Goal: Find specific page/section: Find specific page/section

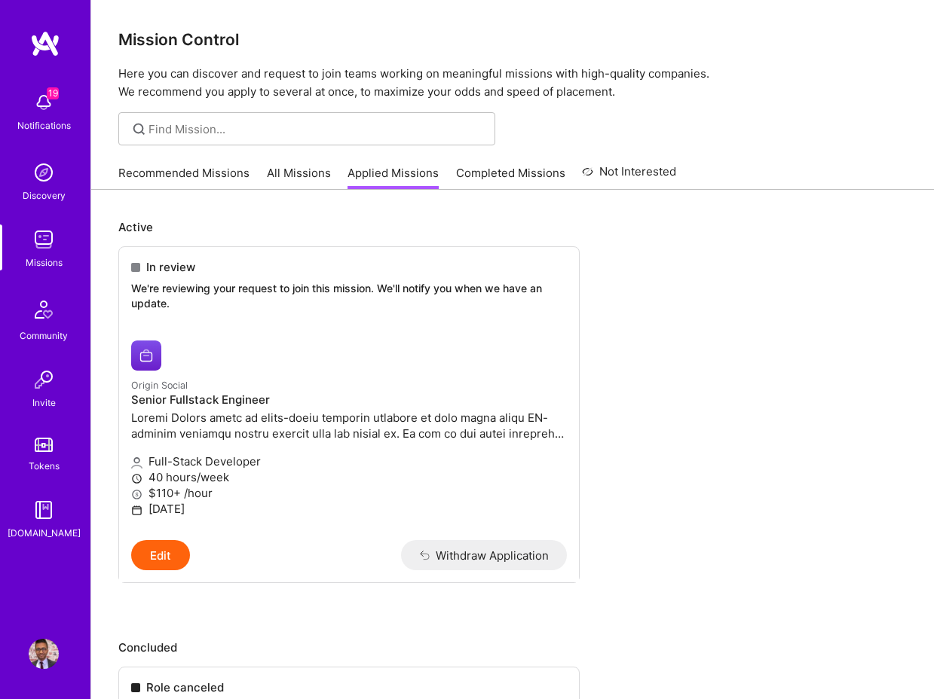
click at [488, 165] on link "Completed Missions" at bounding box center [510, 177] width 109 height 25
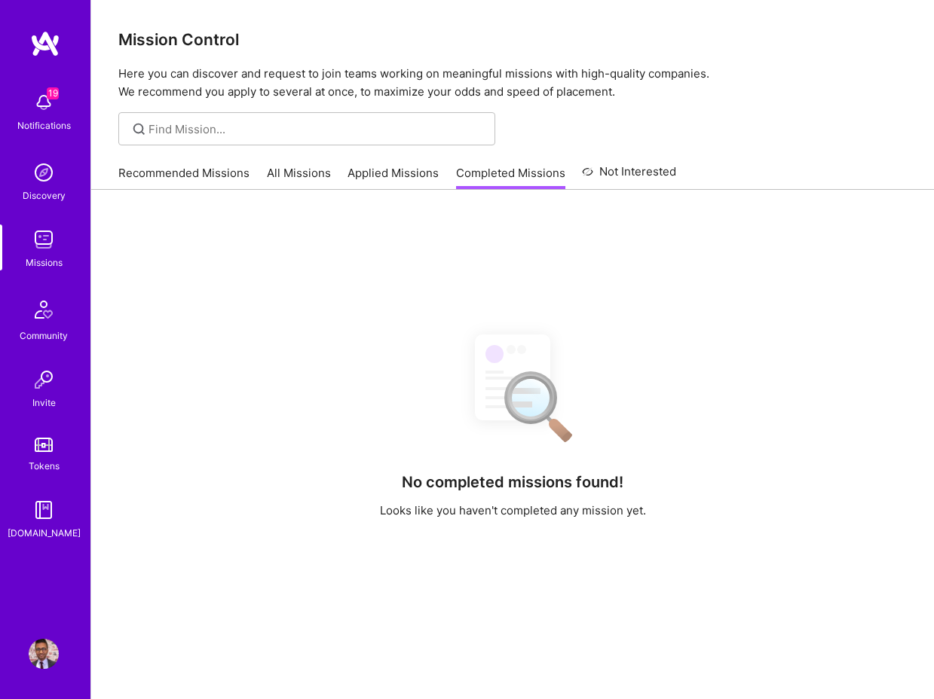
click at [333, 177] on div "Recommended Missions All Missions Applied Missions Completed Missions Not Inter…" at bounding box center [397, 173] width 558 height 32
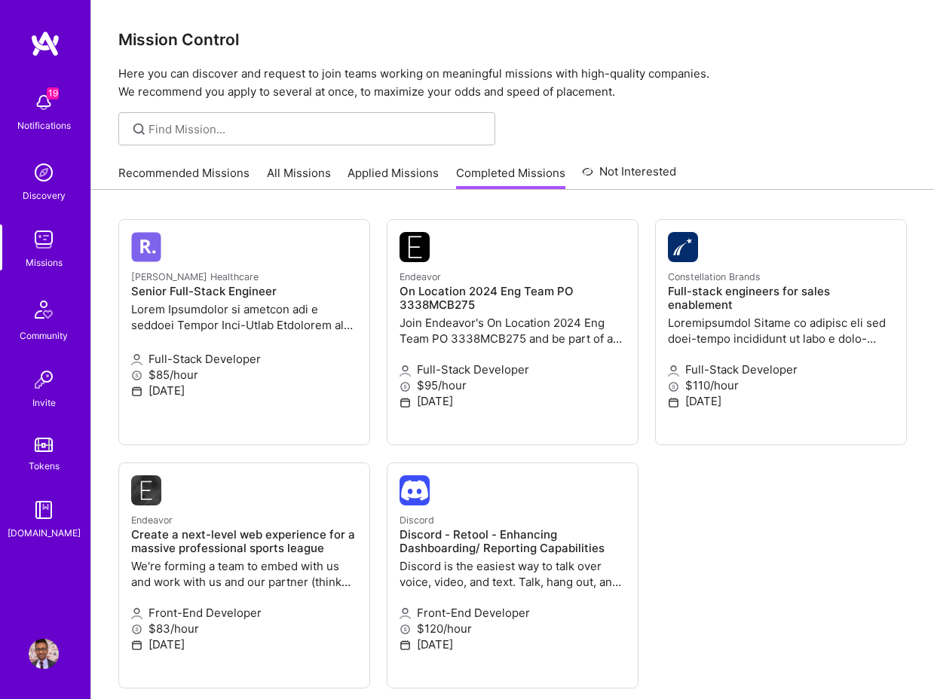
click at [363, 165] on link "Applied Missions" at bounding box center [392, 177] width 91 height 25
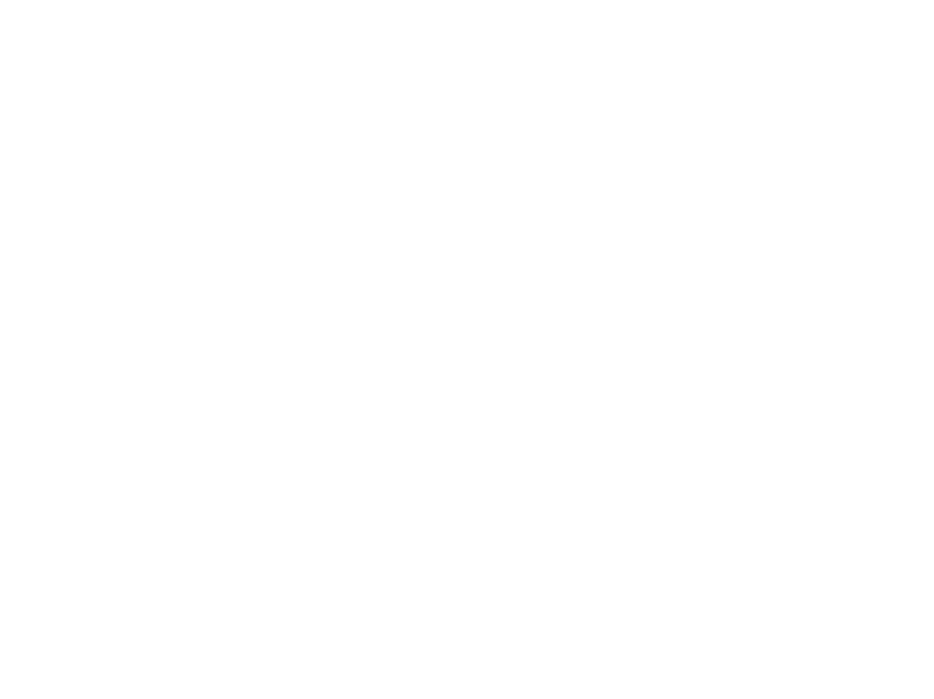
click at [0, 0] on input at bounding box center [0, 0] width 0 height 0
type input "context"
click at [0, 0] on link "Recommended Missions" at bounding box center [0, 0] width 0 height 0
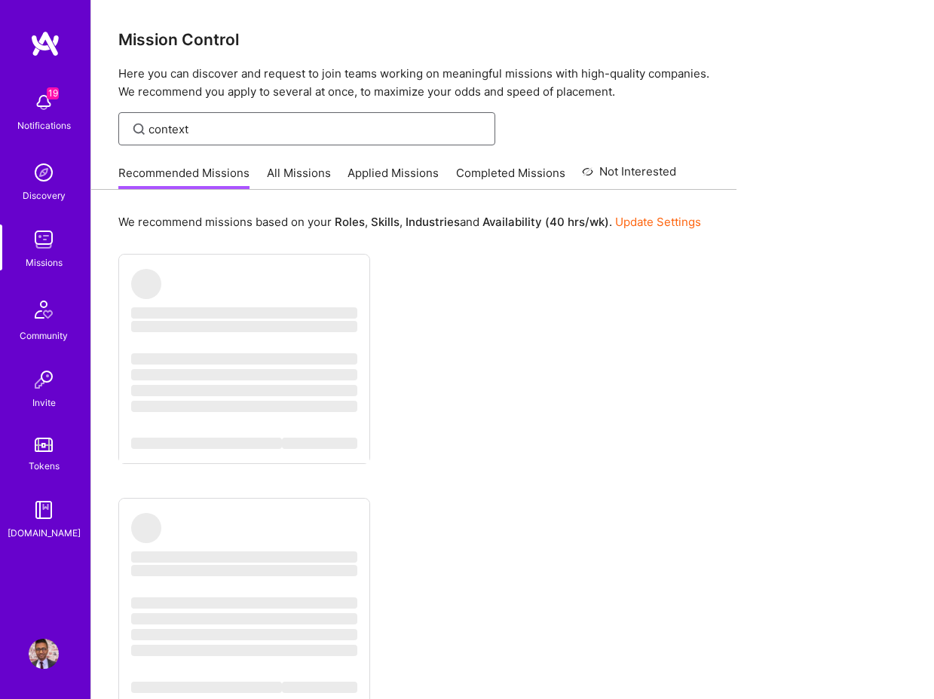
click at [274, 129] on input "context" at bounding box center [315, 129] width 335 height 16
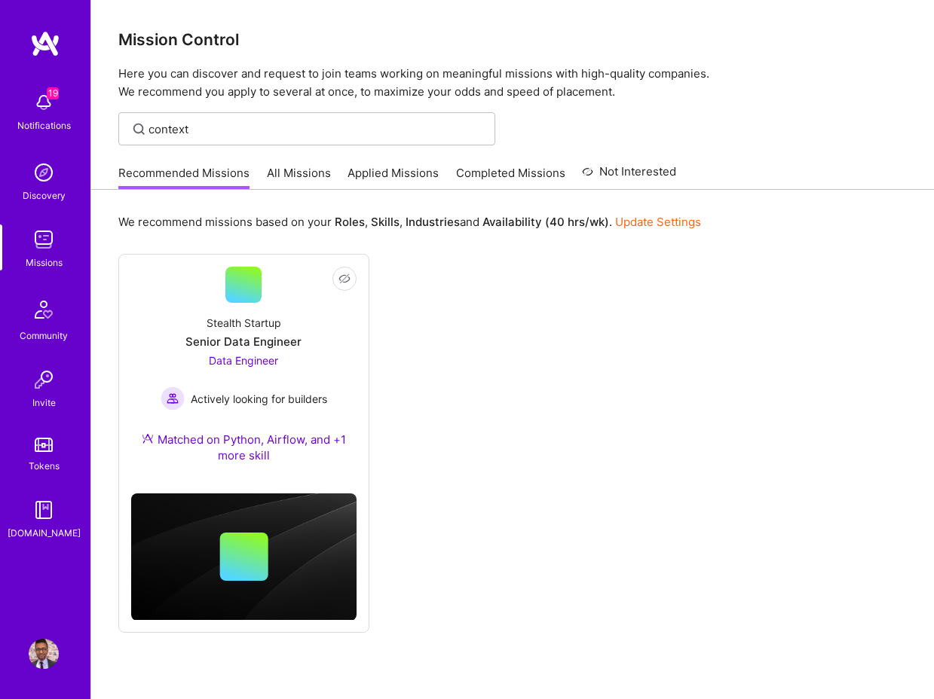
click at [277, 171] on link "All Missions" at bounding box center [299, 177] width 64 height 25
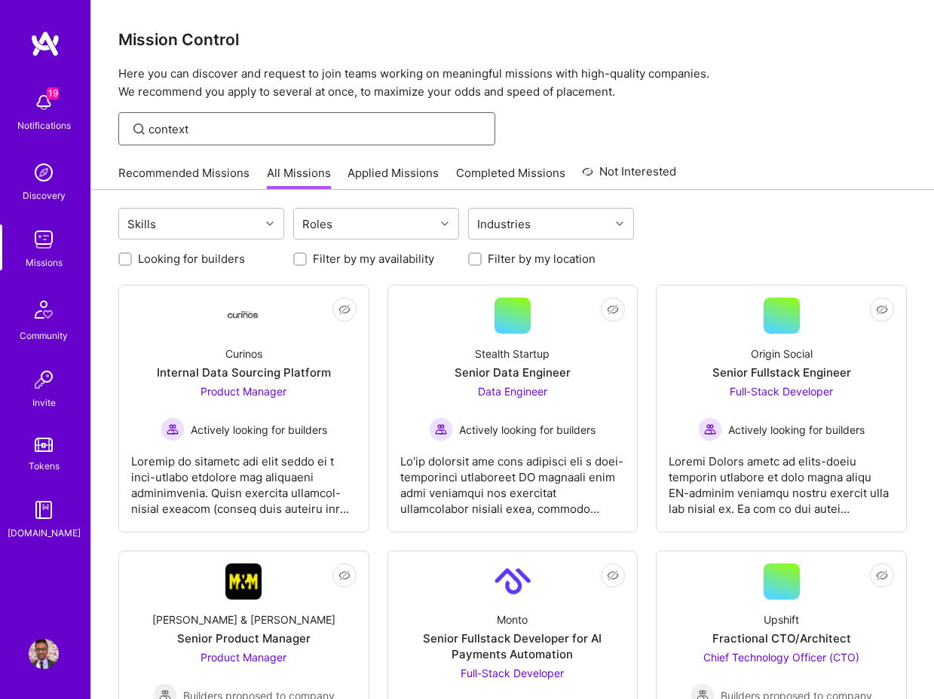
click at [253, 124] on input "context" at bounding box center [315, 129] width 335 height 16
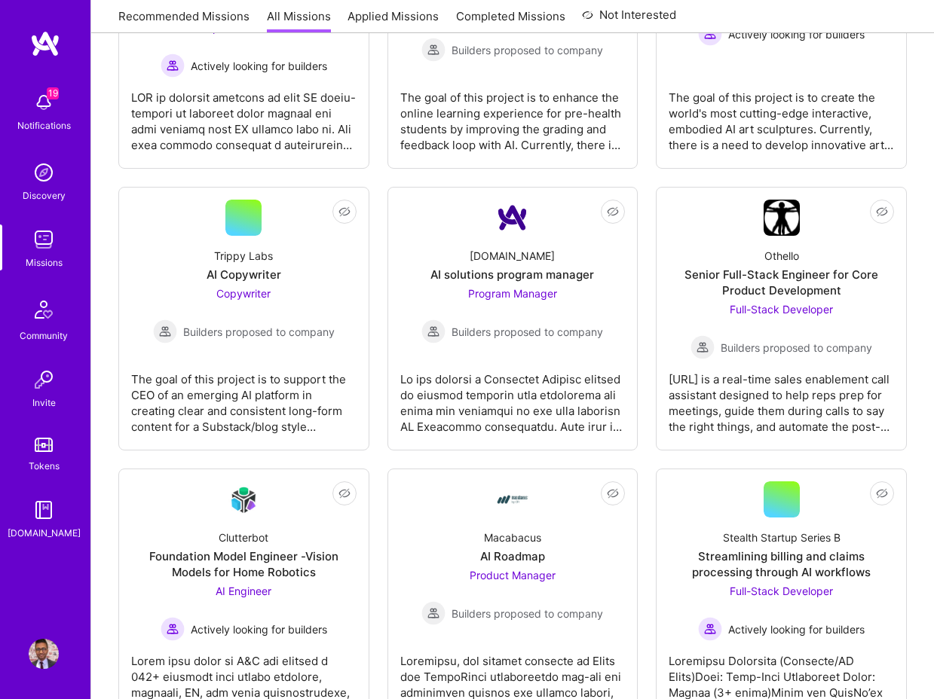
scroll to position [2232, 0]
